Goal: Navigation & Orientation: Find specific page/section

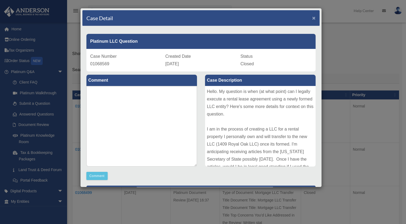
click at [312, 17] on span "×" at bounding box center [313, 18] width 3 height 6
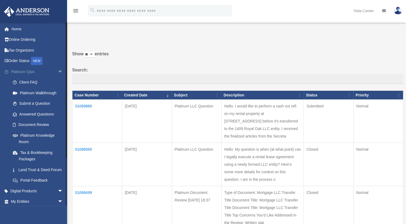
click at [58, 75] on span "arrow_drop_down" at bounding box center [63, 71] width 11 height 11
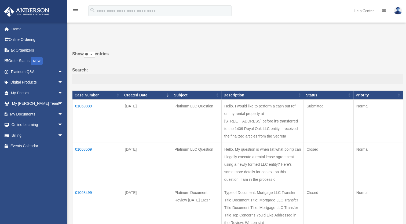
click at [295, 61] on label "Show ** ** ** *** entries" at bounding box center [237, 56] width 331 height 13
click at [95, 58] on select "** ** ** ***" at bounding box center [89, 54] width 11 height 6
click at [58, 92] on span "arrow_drop_down" at bounding box center [63, 92] width 11 height 11
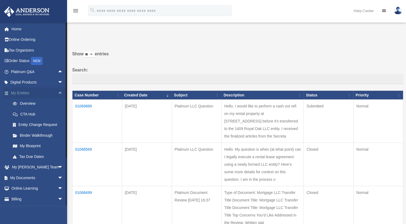
click at [24, 93] on link "My Entities arrow_drop_up" at bounding box center [37, 92] width 67 height 11
click at [58, 176] on span "arrow_drop_down" at bounding box center [63, 177] width 11 height 11
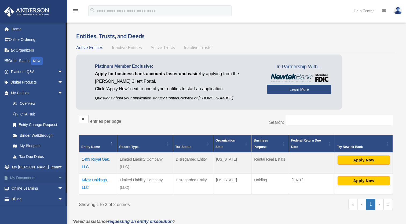
click at [58, 178] on span "arrow_drop_down" at bounding box center [63, 177] width 11 height 11
click at [21, 189] on link "Box" at bounding box center [40, 188] width 64 height 11
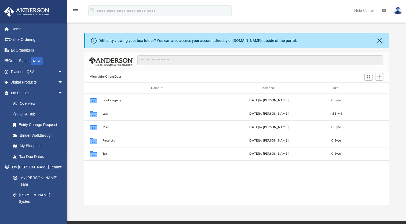
scroll to position [118, 300]
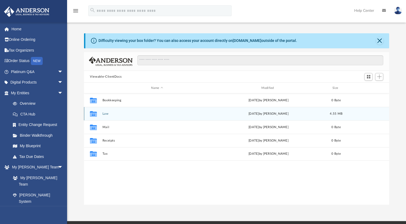
click at [105, 114] on button "Law" at bounding box center [156, 113] width 109 height 3
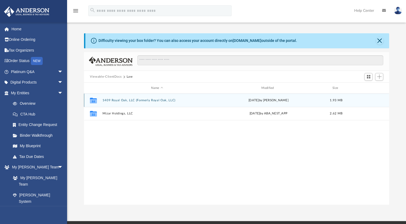
click at [110, 100] on button "1409 Royal Oak, LLC (Formerly Royal Oak, LLC)" at bounding box center [156, 99] width 109 height 3
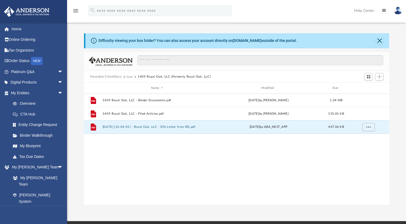
drag, startPoint x: 111, startPoint y: 125, endPoint x: 114, endPoint y: 150, distance: 25.6
click at [114, 150] on div "File 1409 Royal Oak, LLC - Binder Documents.pdf Thu Aug 7 2025 by Mya Ford 1.34…" at bounding box center [236, 148] width 305 height 111
click at [369, 127] on span "More options" at bounding box center [368, 126] width 4 height 3
click at [287, 138] on div "File 1409 Royal Oak, LLC - Binder Documents.pdf Thu Aug 7 2025 by Mya Ford 1.34…" at bounding box center [236, 148] width 305 height 111
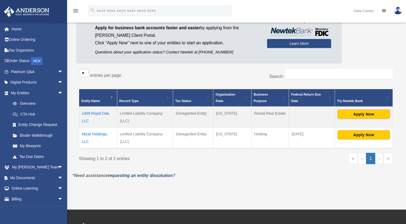
scroll to position [28, 0]
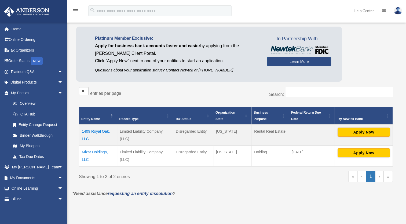
click at [228, 152] on td "[US_STATE]" at bounding box center [232, 155] width 38 height 21
drag, startPoint x: 228, startPoint y: 152, endPoint x: 263, endPoint y: 153, distance: 34.6
click at [263, 153] on td "Holding" at bounding box center [270, 155] width 38 height 21
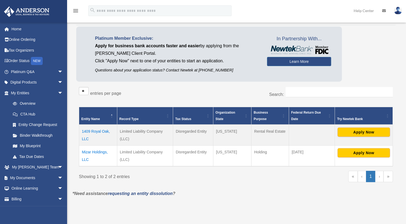
click at [263, 152] on td "Holding" at bounding box center [270, 155] width 38 height 21
drag, startPoint x: 263, startPoint y: 152, endPoint x: 301, endPoint y: 149, distance: 38.2
click at [301, 149] on td "[DATE]" at bounding box center [312, 155] width 46 height 21
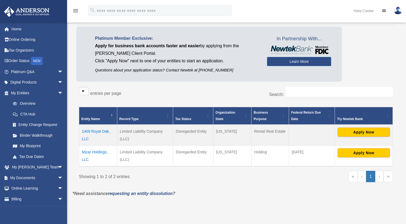
click at [301, 149] on td "[DATE]" at bounding box center [312, 155] width 46 height 21
click at [193, 150] on td "Disregarded Entity" at bounding box center [193, 155] width 40 height 21
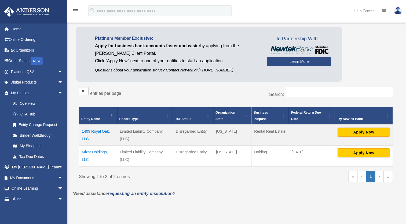
click at [193, 150] on td "Disregarded Entity" at bounding box center [193, 155] width 40 height 21
